Goal: Task Accomplishment & Management: Use online tool/utility

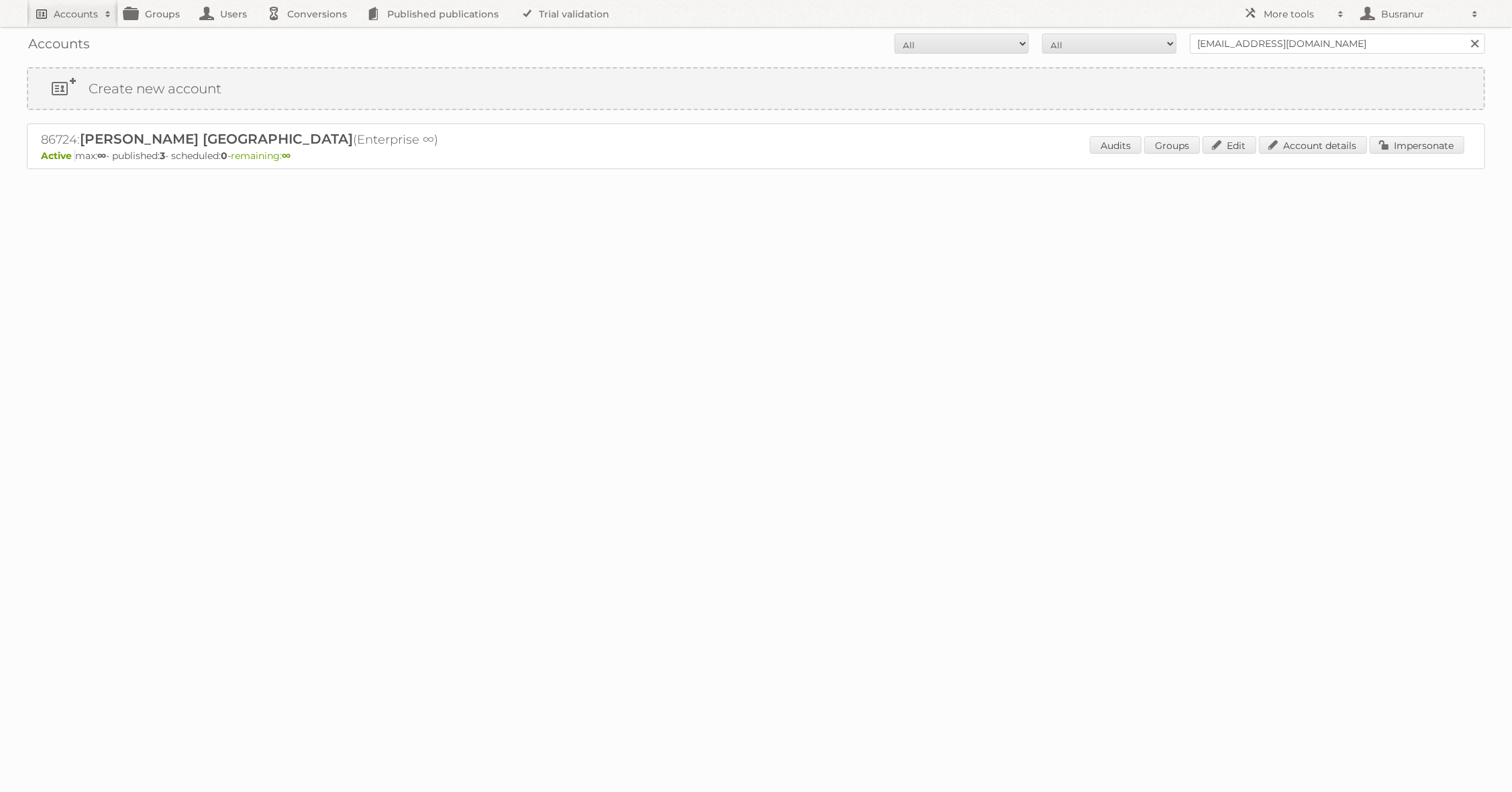
click at [68, 22] on link "Accounts" at bounding box center [72, 13] width 91 height 27
paste input"] "[PERSON_NAME][EMAIL_ADDRESS][DOMAIN_NAME]"
type input"] "[PERSON_NAME][EMAIL_ADDRESS][DOMAIN_NAME]"
click at [310, 34] on input "Search" at bounding box center [320, 44] width 20 height 20
click at [1313, 147] on link "Account details" at bounding box center [1313, 145] width 108 height 18
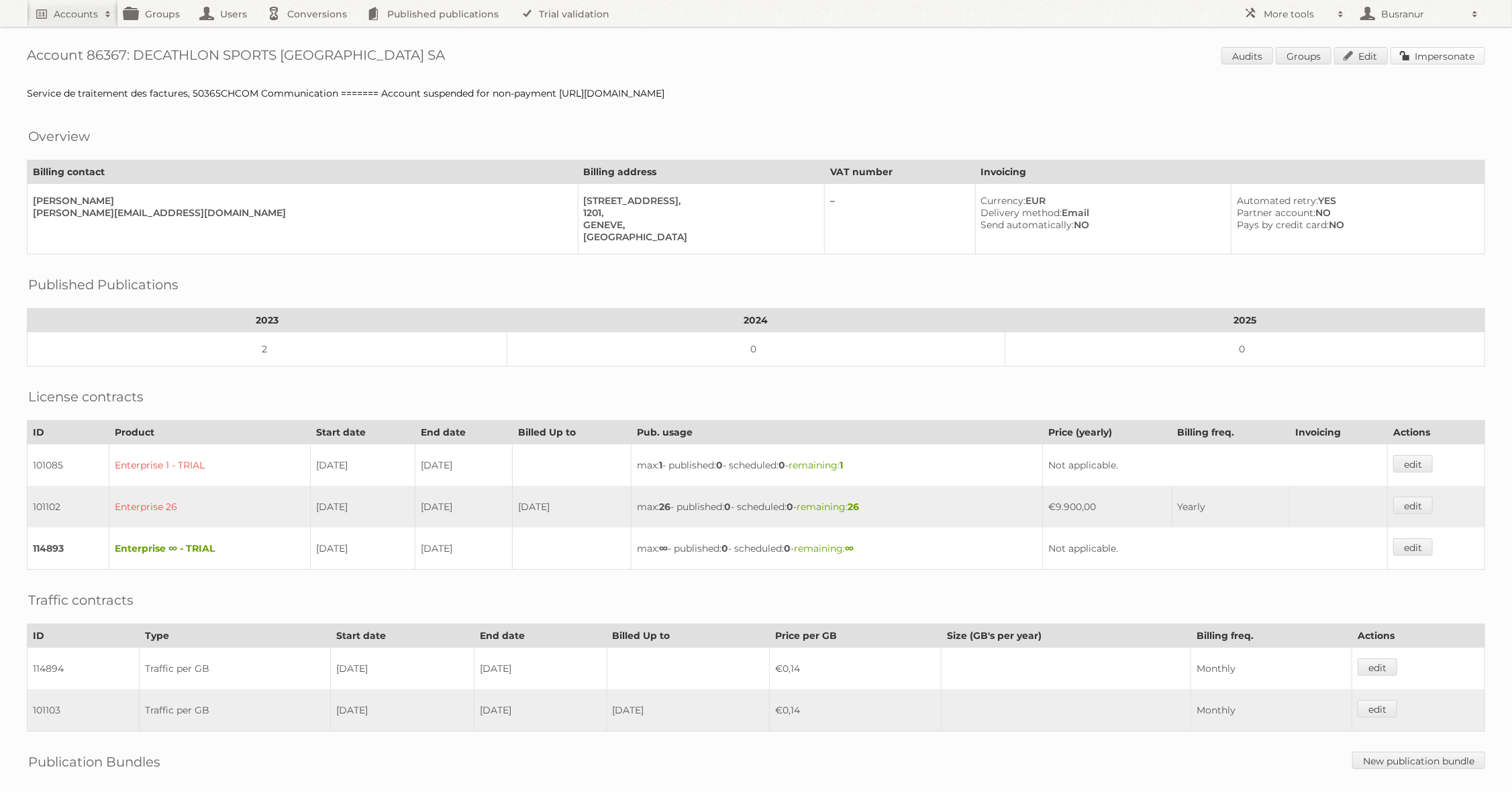
click at [1459, 48] on link "Impersonate" at bounding box center [1438, 55] width 95 height 18
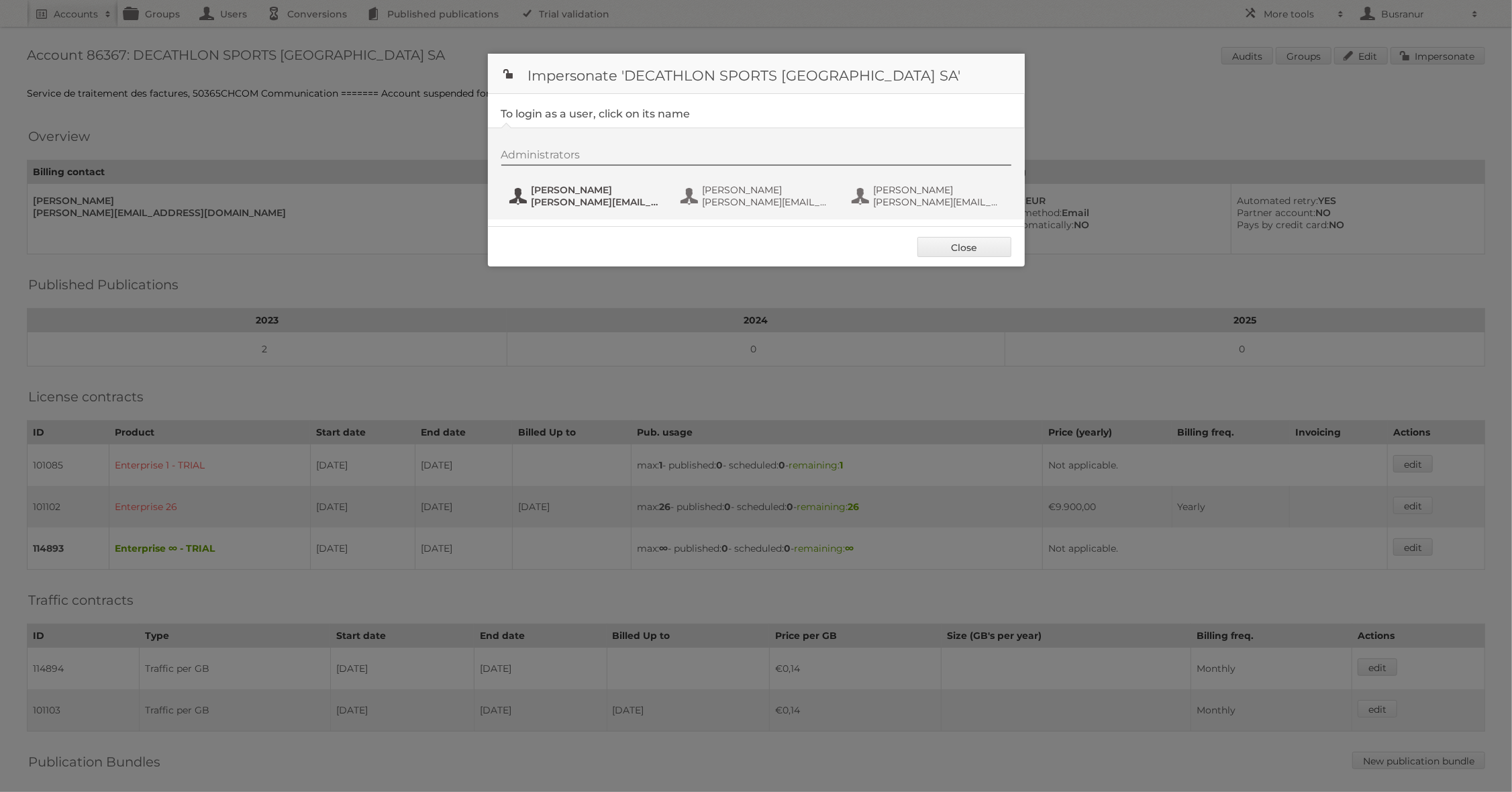
click at [570, 198] on span "[PERSON_NAME][EMAIL_ADDRESS][DOMAIN_NAME]" at bounding box center [596, 202] width 130 height 12
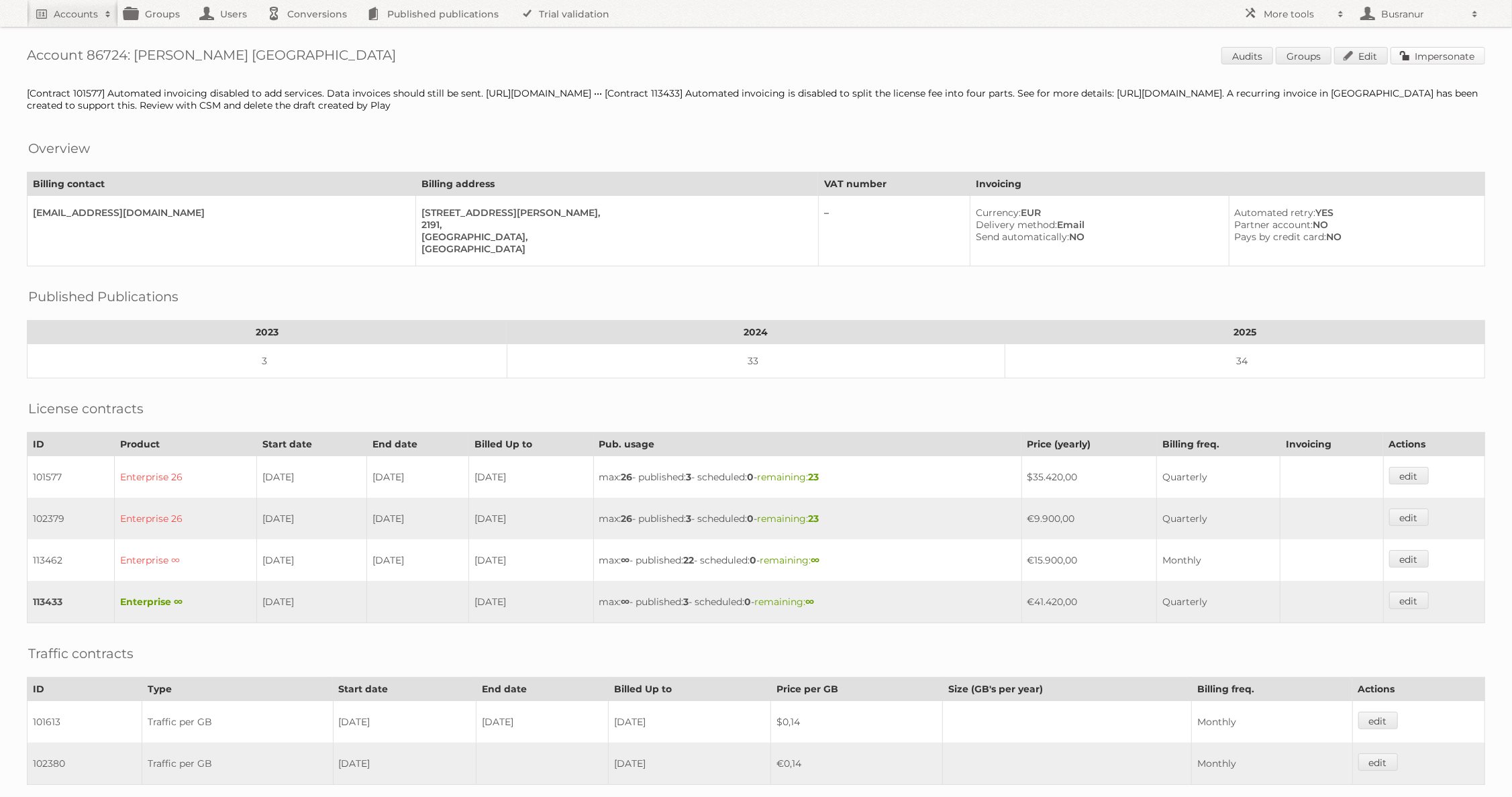
click at [1439, 58] on link "Impersonate" at bounding box center [1438, 55] width 95 height 18
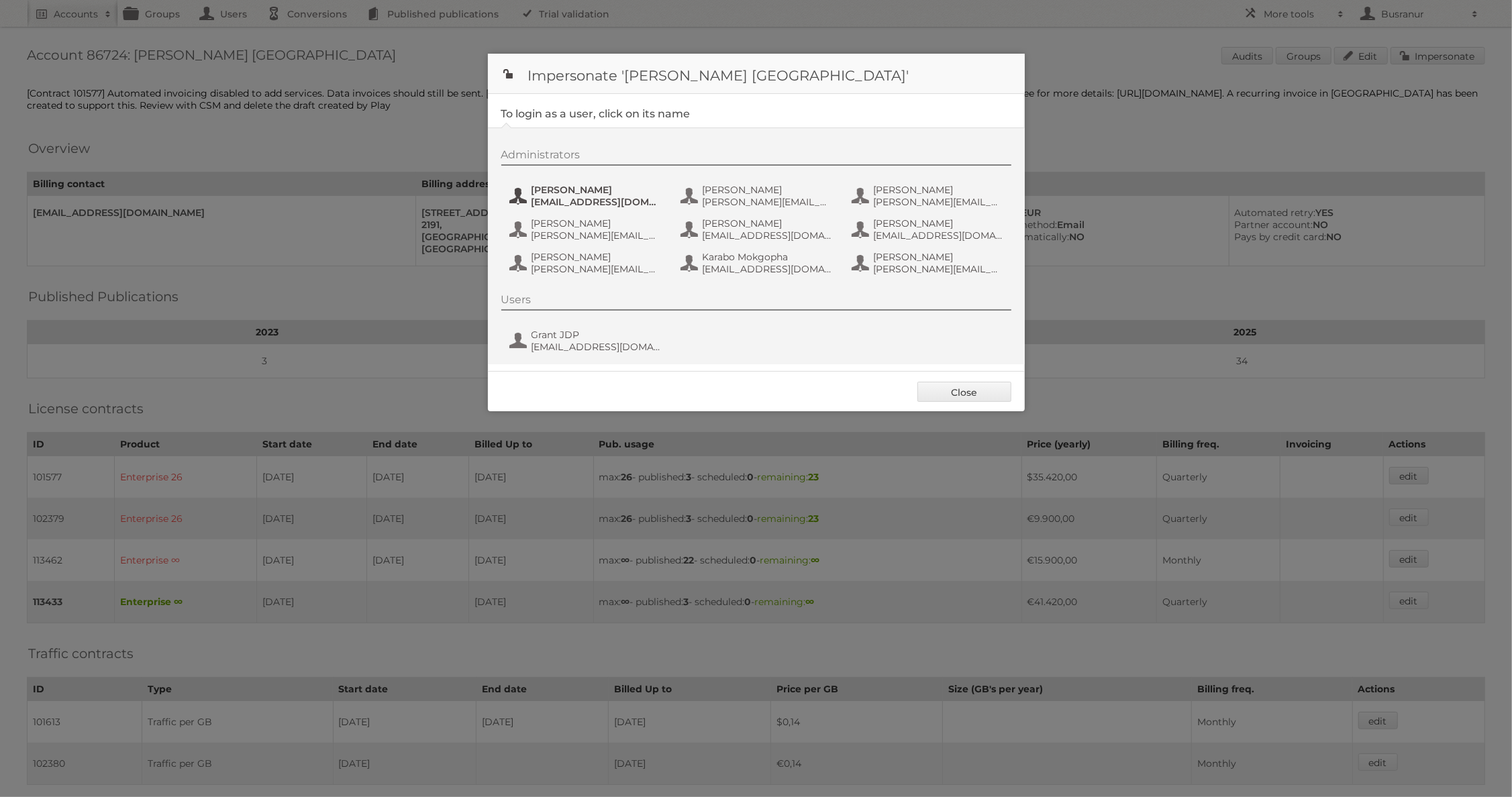
click at [554, 190] on span "Amukelani Baloyi" at bounding box center [596, 190] width 130 height 12
